Goal: Task Accomplishment & Management: Manage account settings

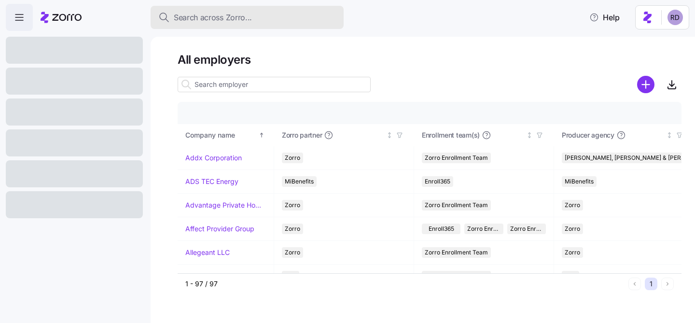
click at [243, 20] on span "Search across Zorro..." at bounding box center [213, 18] width 78 height 12
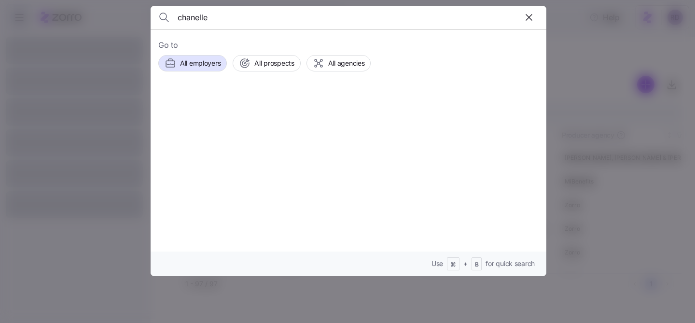
type input "chanelle"
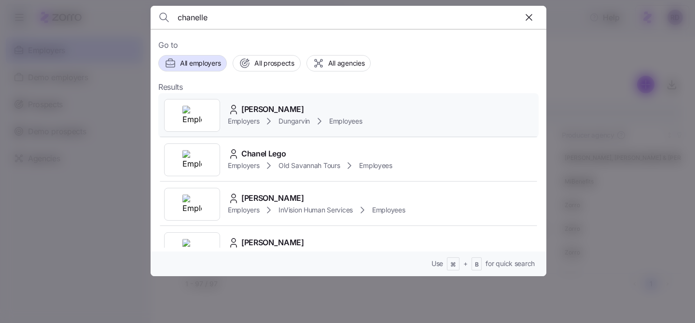
click at [198, 108] on img at bounding box center [191, 115] width 19 height 19
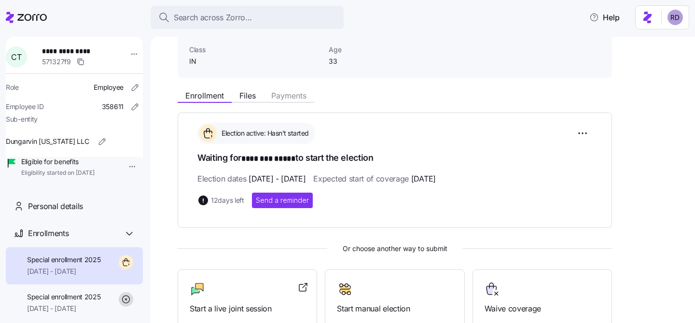
scroll to position [76, 0]
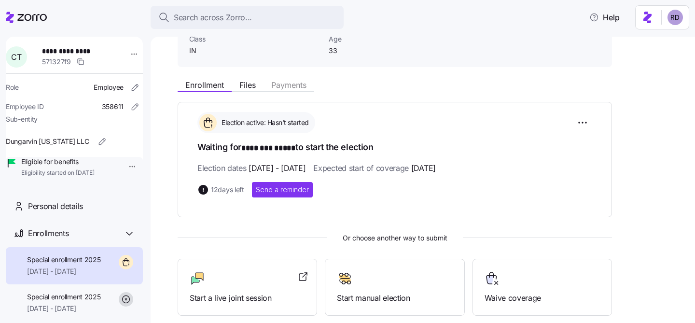
click at [467, 123] on div "Election active: Hasn't started" at bounding box center [394, 122] width 395 height 21
click at [453, 92] on div "Enrollment Files Payments" at bounding box center [395, 83] width 434 height 17
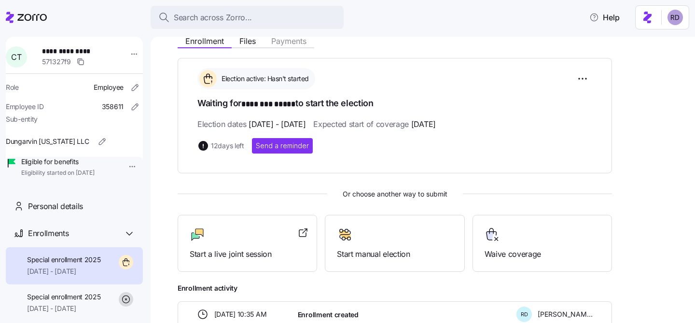
scroll to position [101, 0]
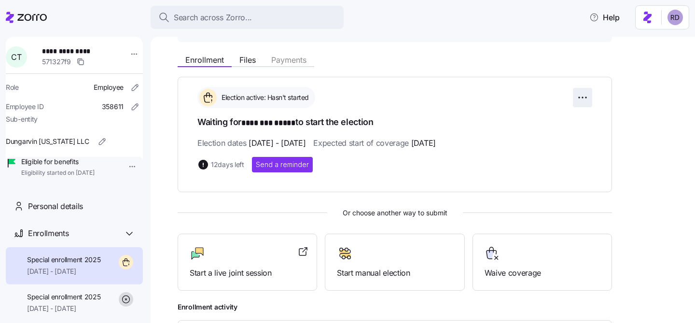
click at [588, 100] on html "**********" at bounding box center [347, 158] width 695 height 317
click at [658, 129] on html "**********" at bounding box center [347, 158] width 695 height 317
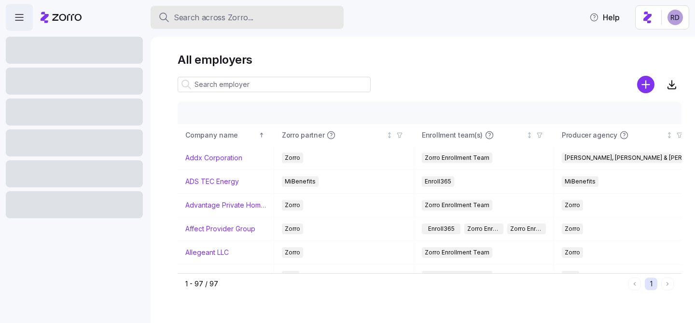
click at [216, 14] on span "Search across Zorro..." at bounding box center [214, 18] width 80 height 12
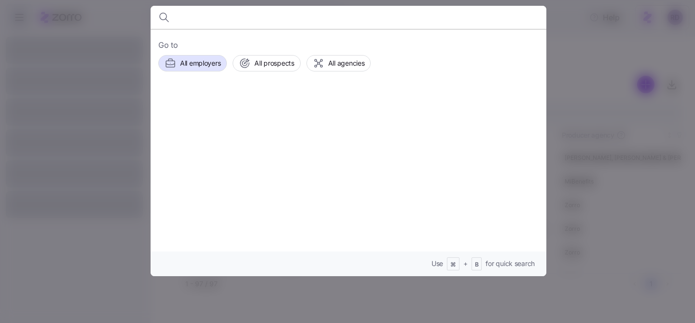
type input "m"
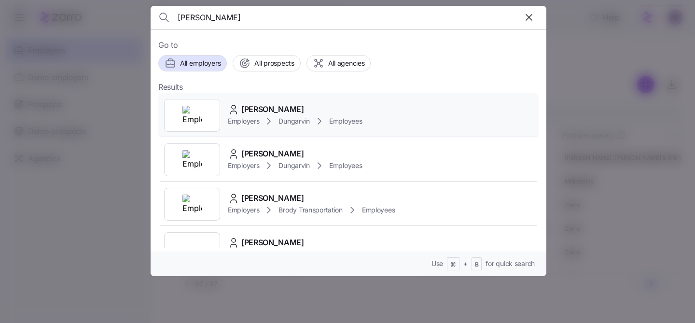
type input "[PERSON_NAME]"
click at [302, 104] on div "[PERSON_NAME]" at bounding box center [295, 109] width 134 height 12
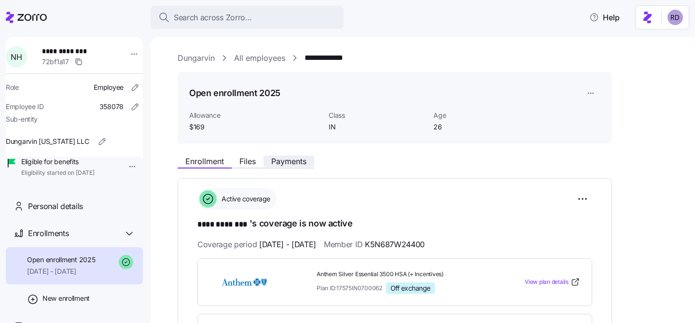
click at [279, 157] on span "Payments" at bounding box center [288, 161] width 35 height 8
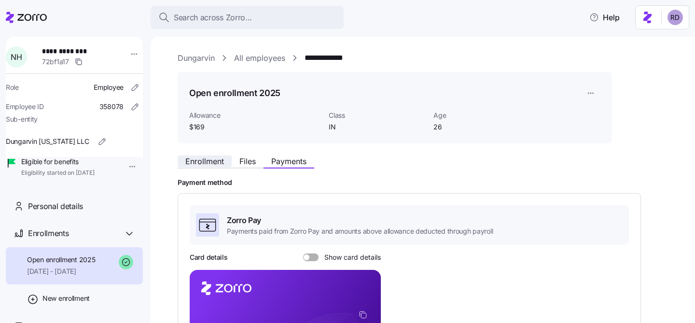
click at [203, 165] on span "Enrollment" at bounding box center [204, 161] width 39 height 8
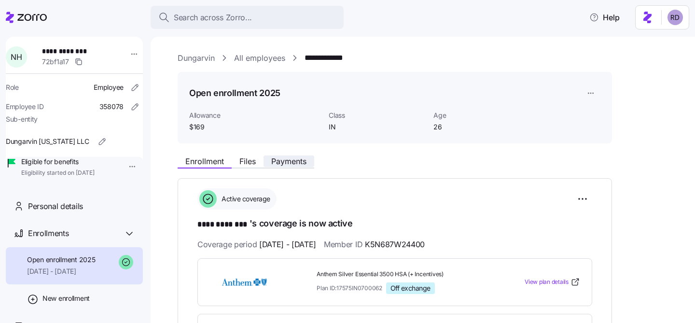
click at [288, 165] on span "Payments" at bounding box center [288, 161] width 35 height 8
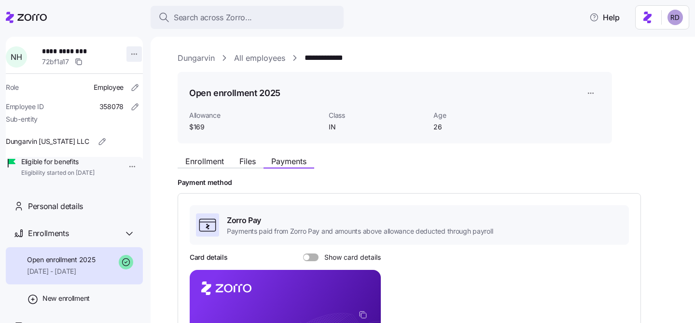
click at [131, 52] on html "**********" at bounding box center [347, 158] width 695 height 317
click at [251, 61] on html "**********" at bounding box center [347, 158] width 695 height 317
click at [251, 61] on link "All employees" at bounding box center [259, 58] width 51 height 12
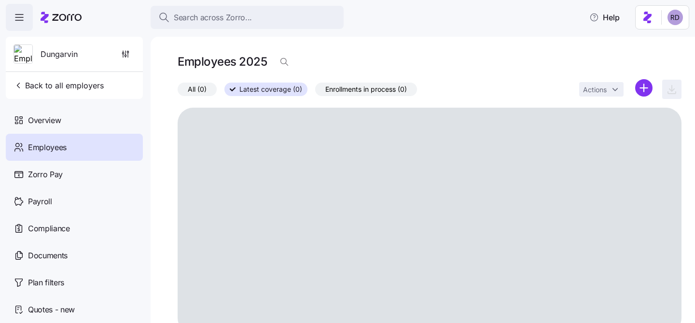
scroll to position [7, 0]
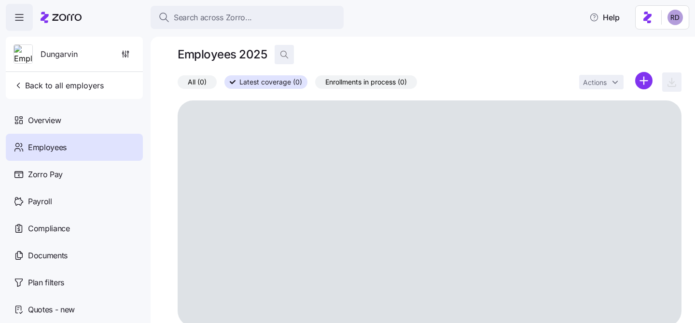
click at [280, 55] on icon "button" at bounding box center [284, 55] width 10 height 10
type input "[PERSON_NAME]"
click at [534, 59] on div "Employees 2025 [PERSON_NAME]" at bounding box center [430, 54] width 504 height 19
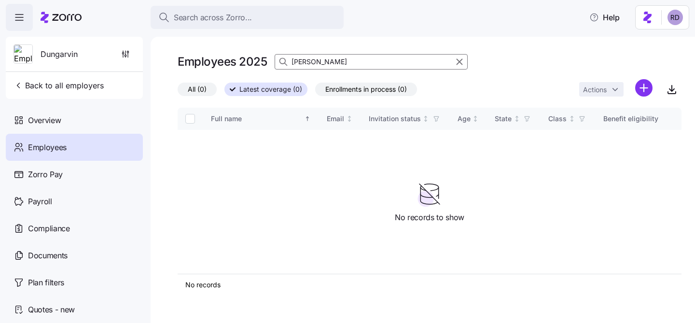
click at [457, 52] on div "Employees 2025 [PERSON_NAME]" at bounding box center [430, 61] width 504 height 19
click at [459, 60] on icon "button" at bounding box center [459, 62] width 11 height 12
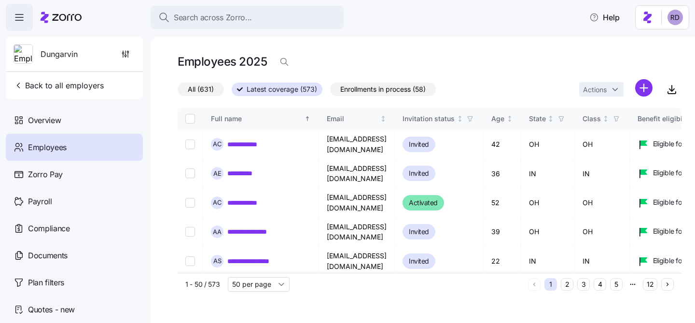
click at [521, 63] on div "Employees 2025" at bounding box center [430, 61] width 504 height 19
click at [278, 61] on span "button" at bounding box center [284, 62] width 18 height 18
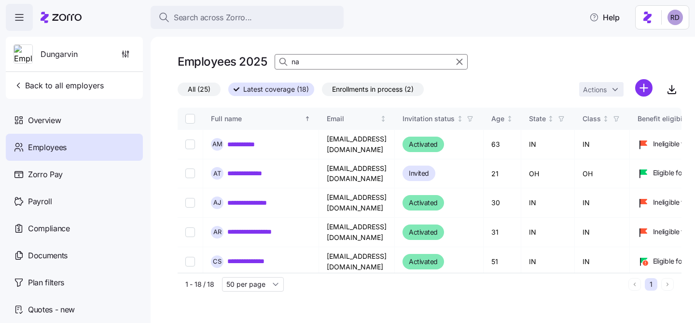
type input "n"
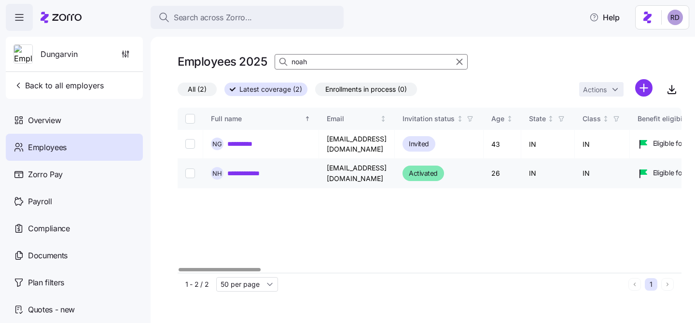
type input "noah"
click at [230, 169] on link "**********" at bounding box center [250, 173] width 46 height 10
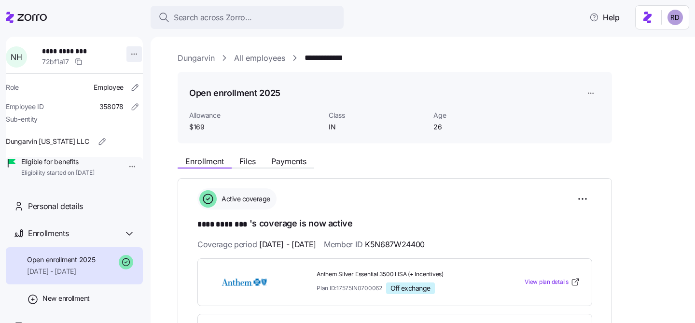
click at [130, 48] on html "**********" at bounding box center [347, 158] width 695 height 317
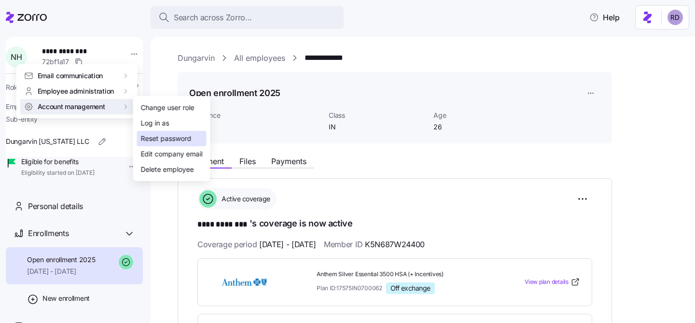
click at [171, 142] on div "Reset password" at bounding box center [166, 138] width 51 height 11
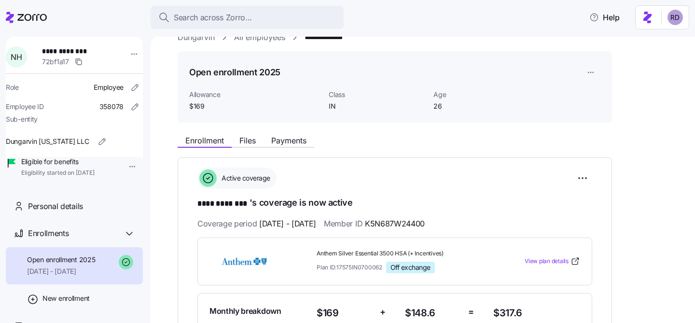
scroll to position [20, 0]
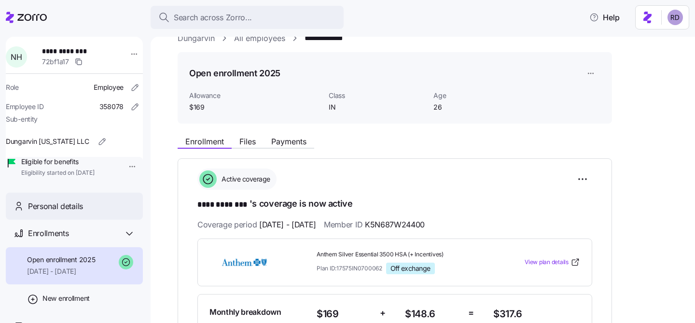
click at [86, 212] on div "Personal details" at bounding box center [81, 206] width 107 height 12
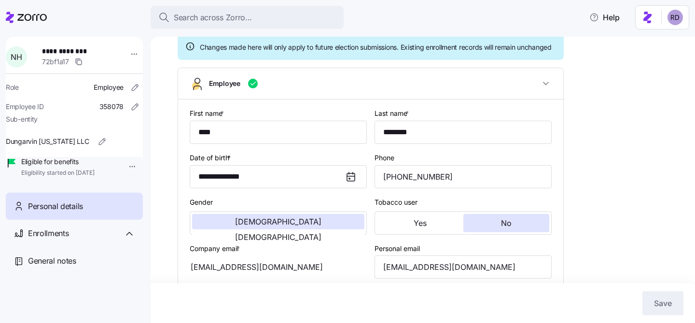
type input "IN"
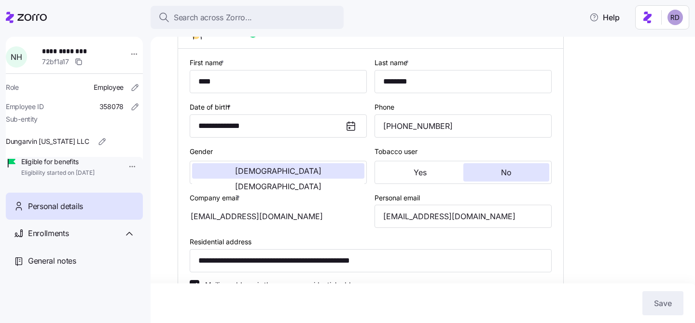
scroll to position [136, 0]
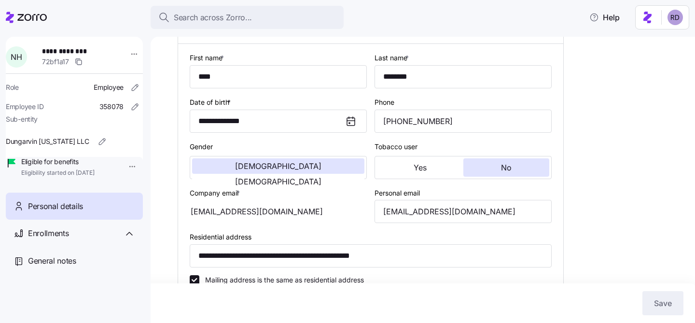
click at [202, 222] on div "[EMAIL_ADDRESS][DOMAIN_NAME]" at bounding box center [278, 211] width 177 height 23
click at [239, 219] on div "[EMAIL_ADDRESS][DOMAIN_NAME]" at bounding box center [278, 211] width 177 height 23
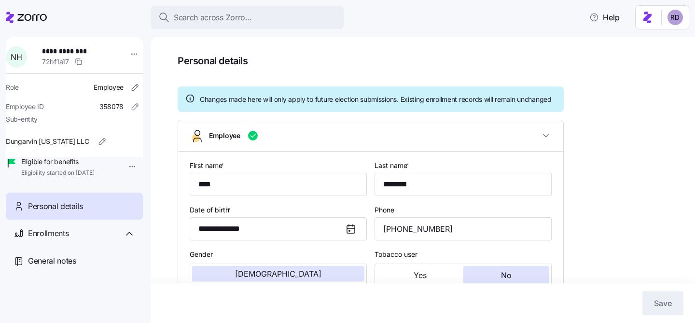
scroll to position [17, 0]
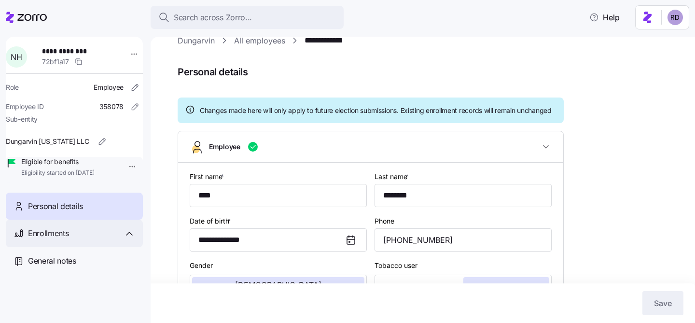
click at [62, 247] on div "Enrollments" at bounding box center [74, 234] width 137 height 28
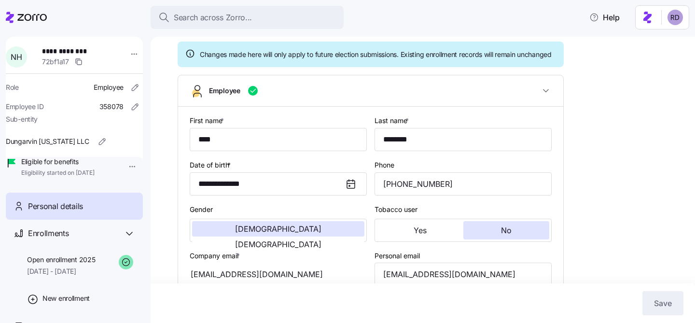
scroll to position [0, 0]
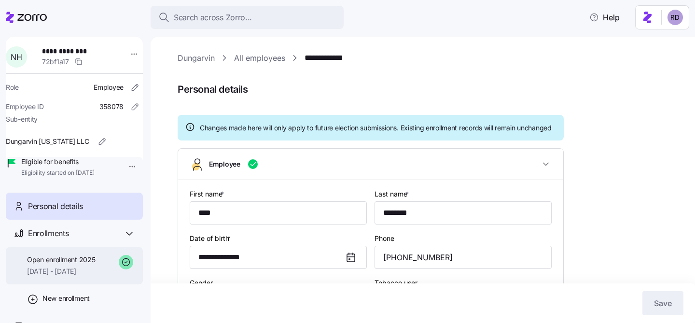
click at [71, 264] on span "Open enrollment 2025" at bounding box center [61, 260] width 68 height 10
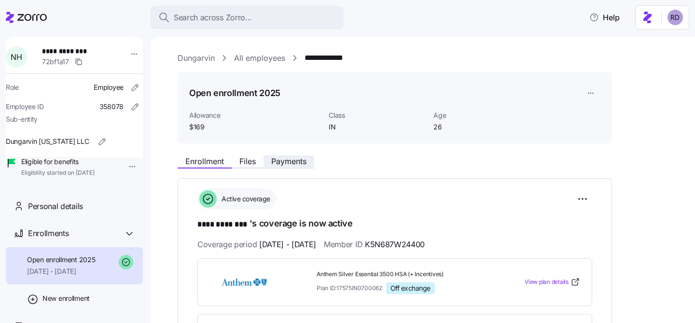
click at [280, 159] on span "Payments" at bounding box center [288, 161] width 35 height 8
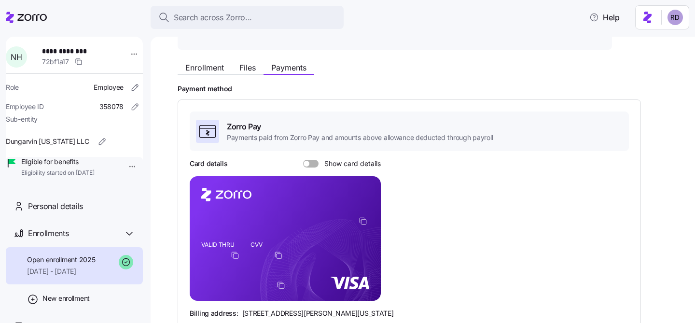
scroll to position [20, 0]
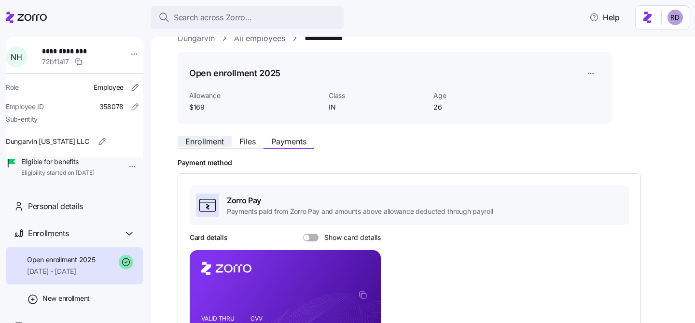
click at [195, 145] on span "Enrollment" at bounding box center [204, 142] width 39 height 8
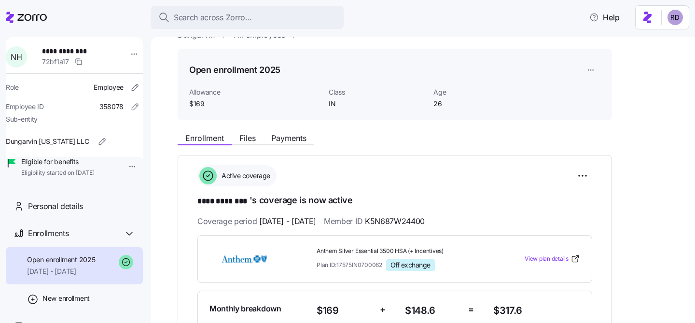
scroll to position [5, 0]
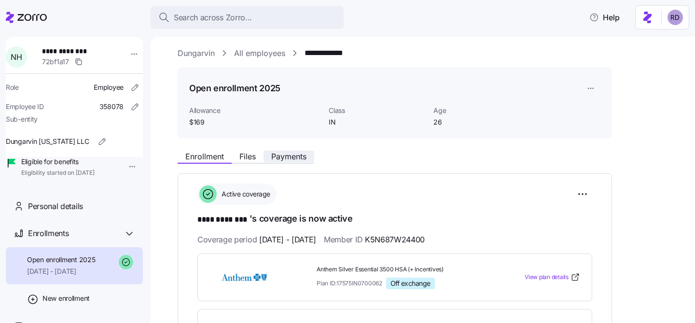
click at [293, 159] on span "Payments" at bounding box center [288, 156] width 35 height 8
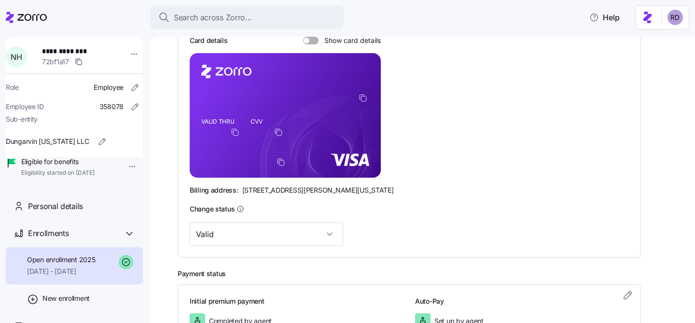
scroll to position [196, 0]
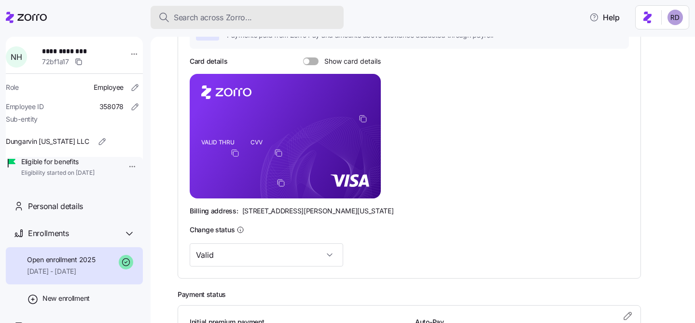
click at [250, 13] on span "Search across Zorro..." at bounding box center [213, 18] width 78 height 12
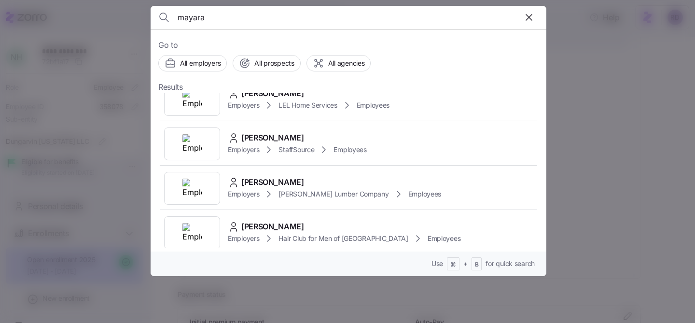
scroll to position [524, 0]
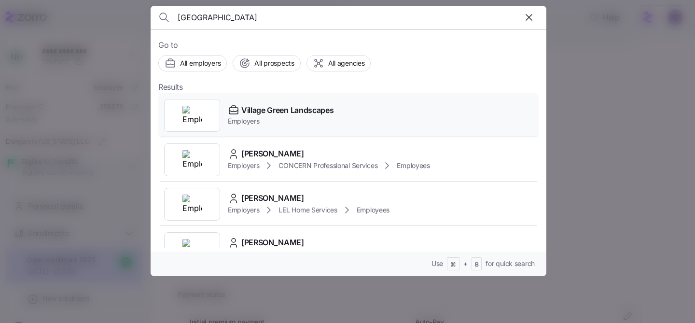
type input "[GEOGRAPHIC_DATA]"
click at [311, 122] on span "Employers" at bounding box center [281, 121] width 106 height 10
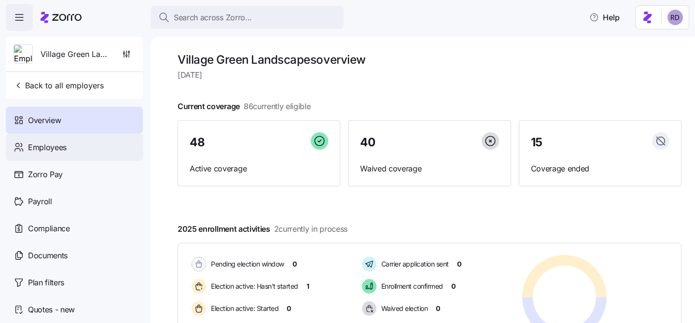
click at [61, 152] on span "Employees" at bounding box center [47, 147] width 39 height 12
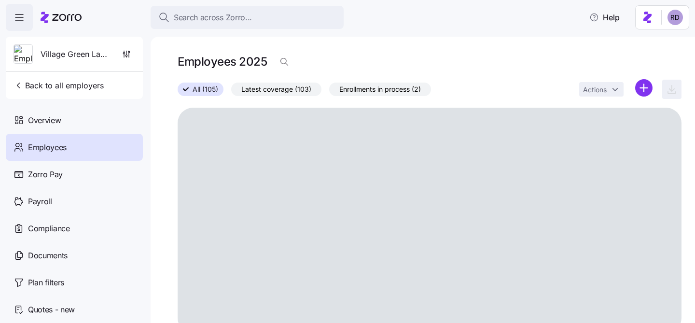
click at [273, 59] on div "Employees 2025" at bounding box center [430, 61] width 504 height 19
click at [286, 55] on span "button" at bounding box center [284, 62] width 18 height 18
type input "mayara"
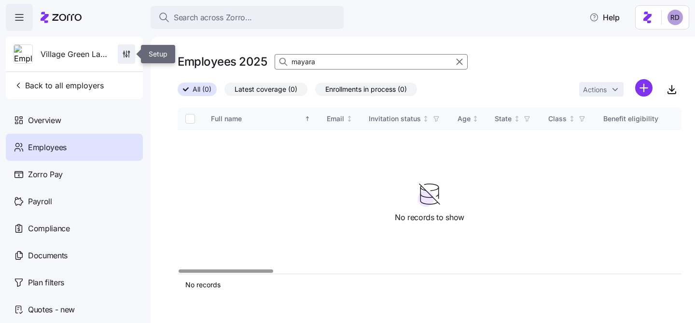
click at [127, 55] on icon "button" at bounding box center [127, 54] width 10 height 10
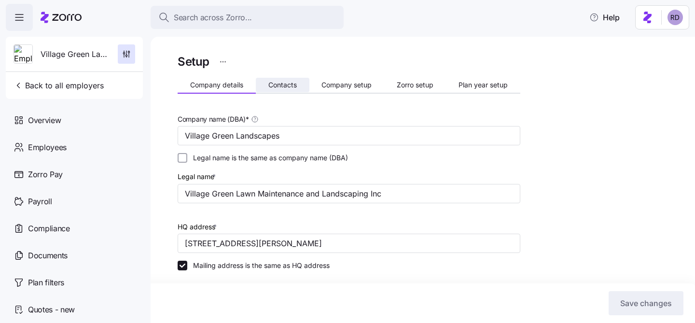
click at [288, 82] on span "Contacts" at bounding box center [282, 85] width 28 height 7
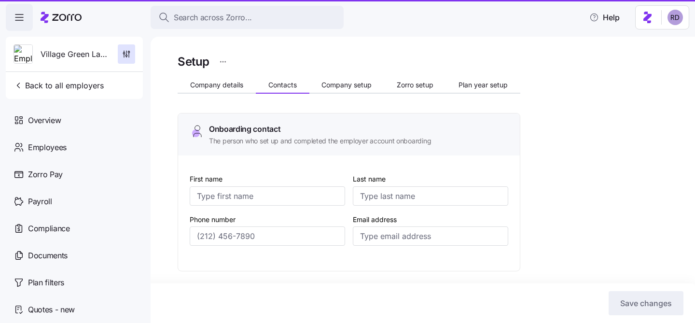
type input "[PERSON_NAME]"
type input "Ford"
type input "[PERSON_NAME][DOMAIN_NAME][EMAIL_ADDRESS][DOMAIN_NAME]"
type input "[PERSON_NAME]"
type input "Ford"
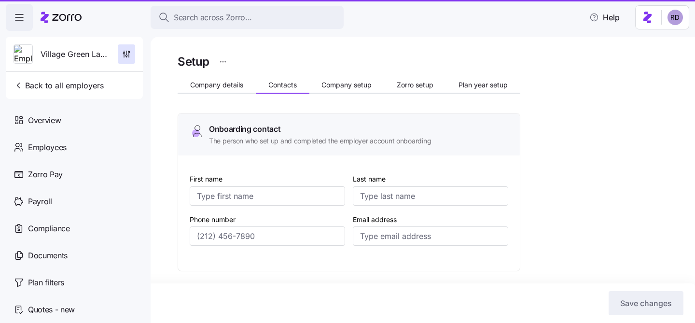
type input "[EMAIL_ADDRESS][DOMAIN_NAME]"
type input "[PERSON_NAME]"
type input "Ford"
type input "[PERSON_NAME][DOMAIN_NAME][EMAIL_ADDRESS][DOMAIN_NAME]"
type input "[PERSON_NAME]"
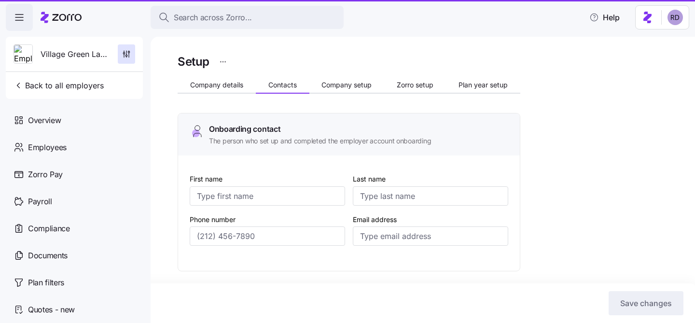
type input "Ford"
type input "[EMAIL_ADDRESS][DOMAIN_NAME]"
type input "[PHONE_NUMBER]"
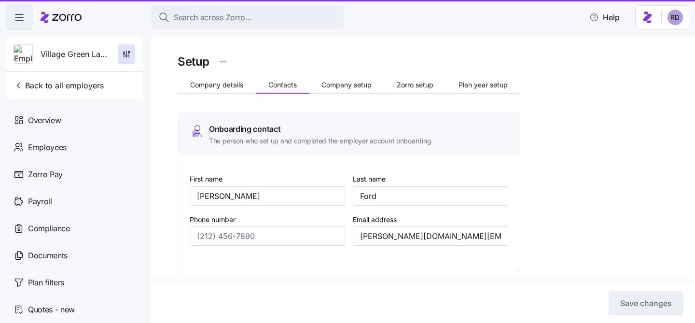
type input "[PHONE_NUMBER]"
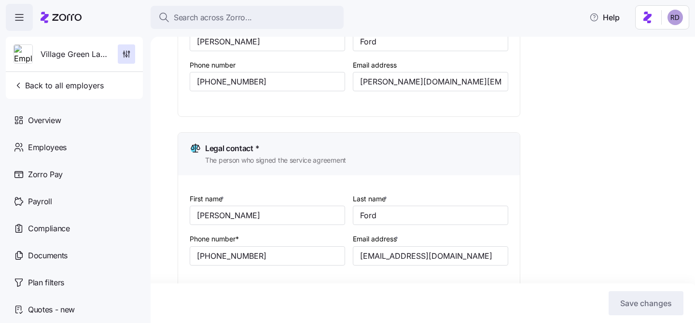
scroll to position [106, 0]
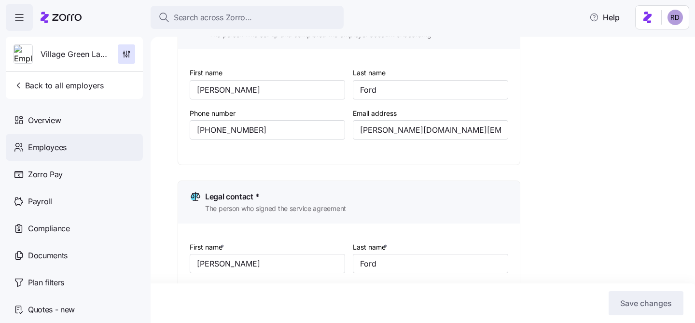
click at [89, 145] on div "Employees" at bounding box center [74, 147] width 137 height 27
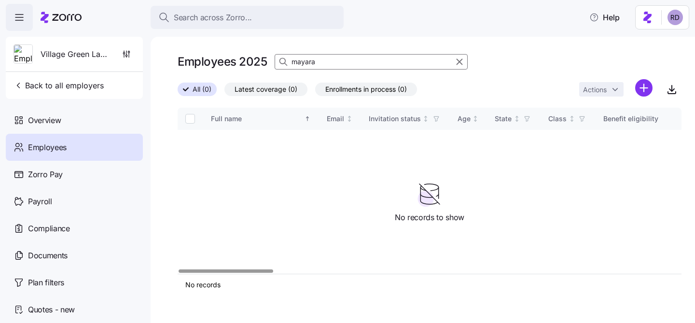
click at [307, 55] on input "mayara" at bounding box center [371, 61] width 193 height 15
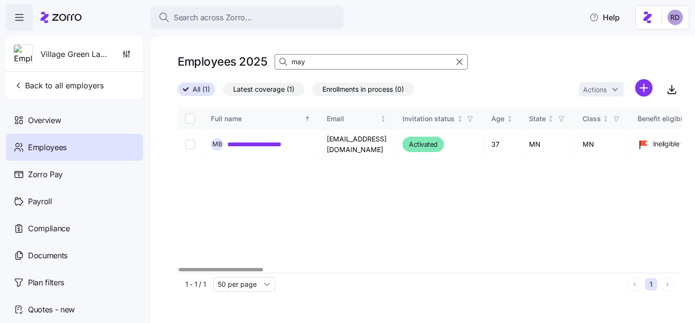
type input "may"
click at [330, 205] on div "**********" at bounding box center [430, 190] width 504 height 165
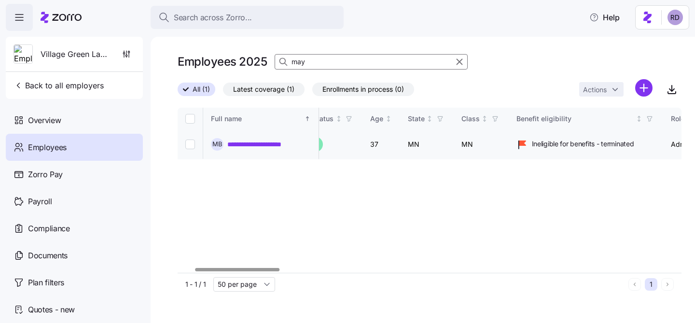
scroll to position [0, 98]
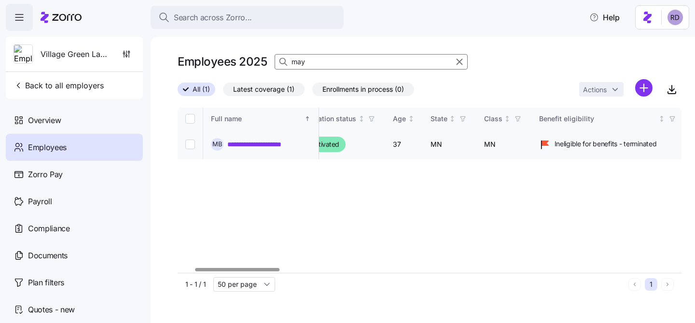
click at [241, 144] on link "**********" at bounding box center [264, 144] width 75 height 10
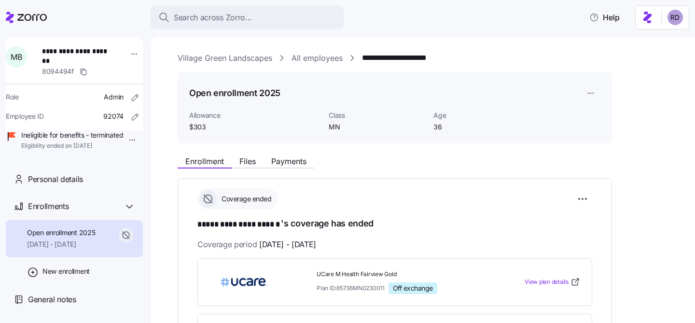
click at [321, 54] on link "All employees" at bounding box center [316, 58] width 51 height 12
